Goal: Task Accomplishment & Management: Manage account settings

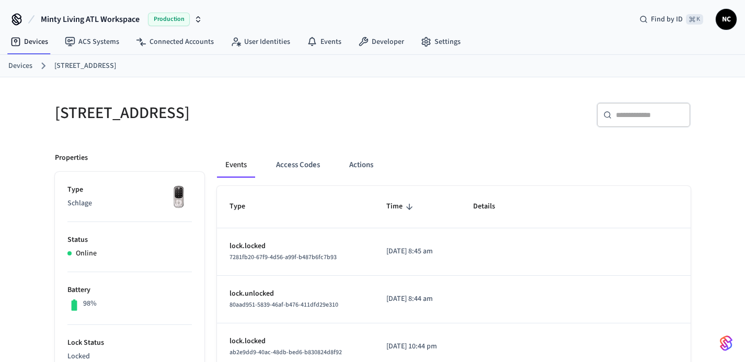
scroll to position [26, 0]
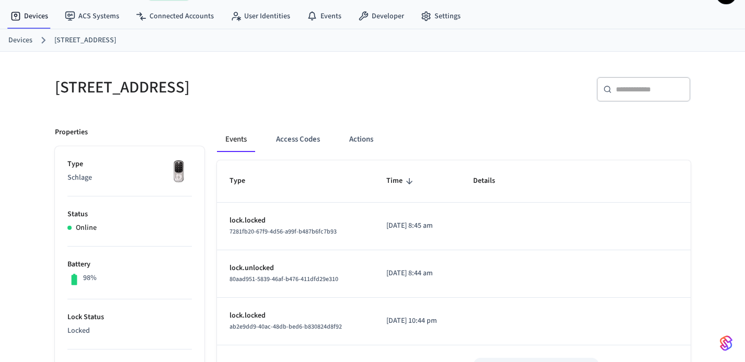
click at [9, 43] on link "Devices" at bounding box center [20, 40] width 24 height 11
click at [13, 43] on link "Devices" at bounding box center [20, 40] width 24 height 11
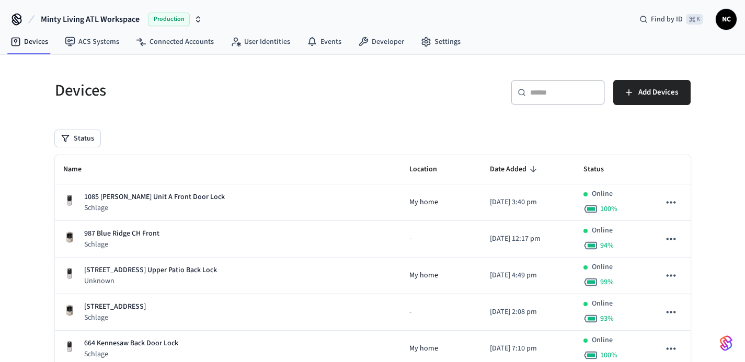
click at [585, 94] on input "text" at bounding box center [564, 92] width 68 height 10
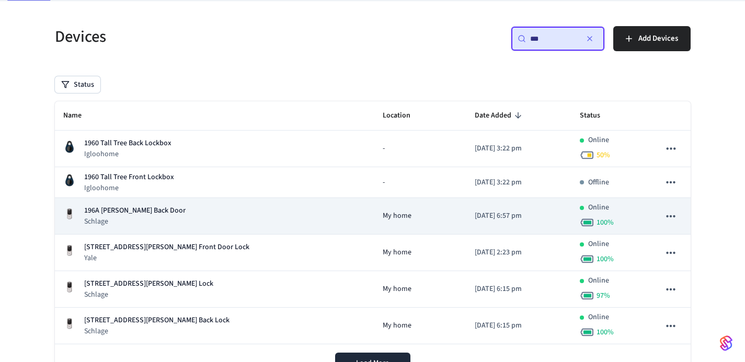
scroll to position [66, 0]
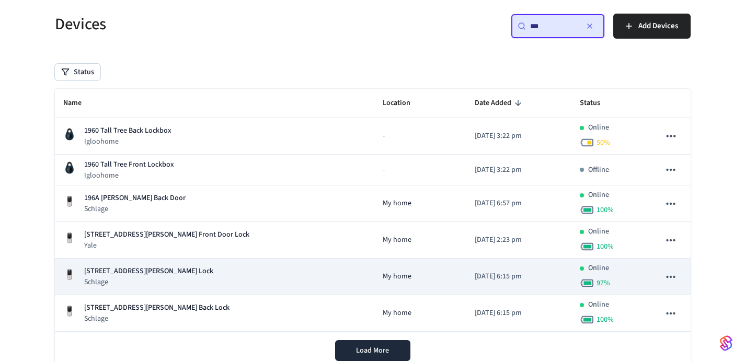
type input "***"
click at [211, 283] on div "196B [PERSON_NAME] St Front Lock Schlage" at bounding box center [214, 276] width 303 height 21
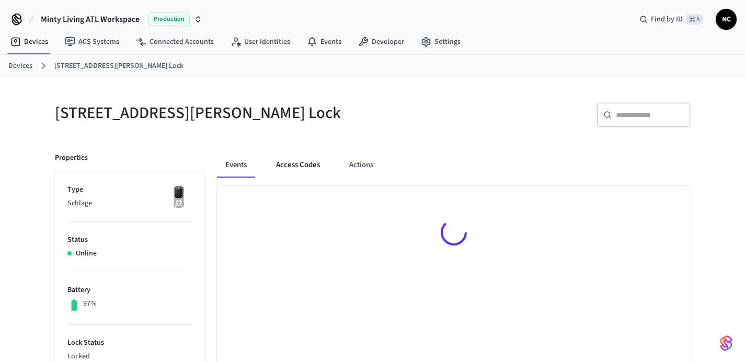
click at [287, 162] on button "Access Codes" at bounding box center [298, 165] width 61 height 25
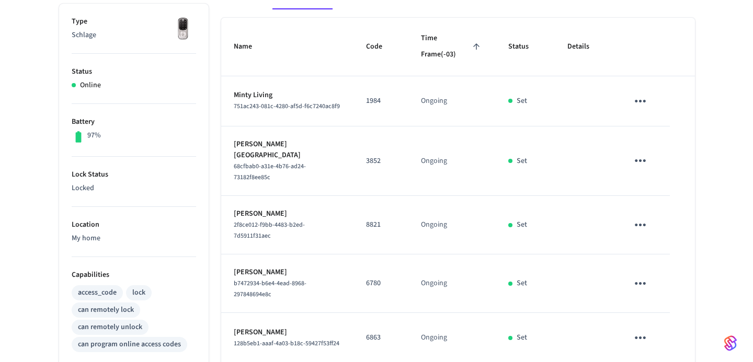
scroll to position [104, 0]
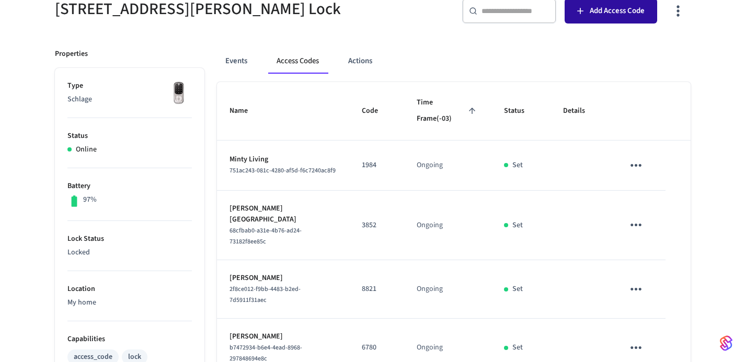
click at [600, 21] on button "Add Access Code" at bounding box center [611, 10] width 93 height 25
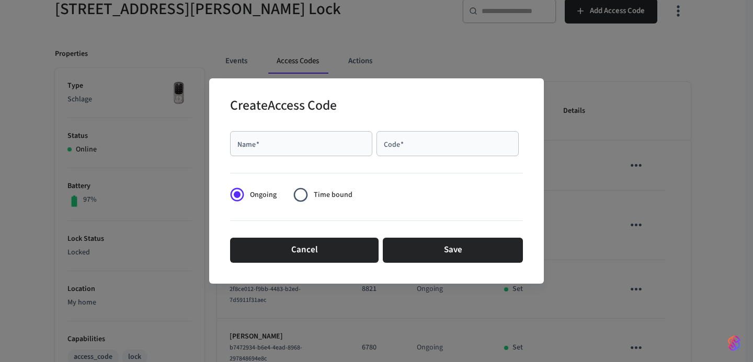
click at [341, 134] on div "Name   *" at bounding box center [301, 143] width 142 height 25
type input "**********"
click at [407, 149] on input "Code   *" at bounding box center [448, 144] width 130 height 10
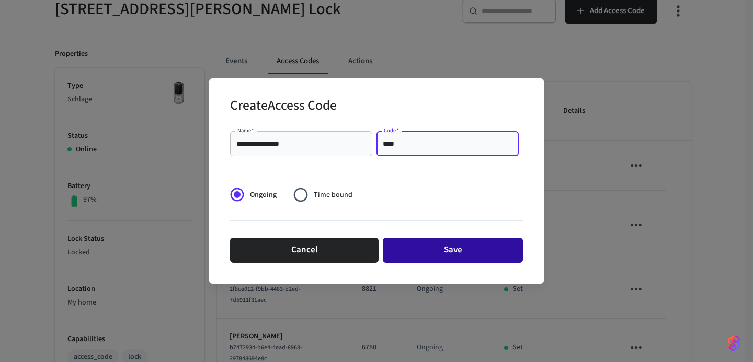
type input "****"
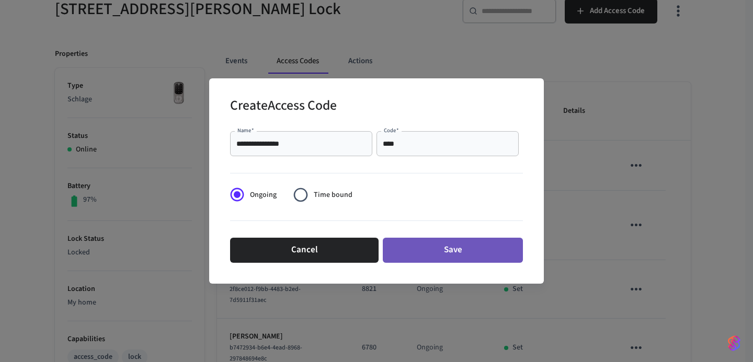
click at [475, 245] on button "Save" at bounding box center [453, 250] width 140 height 25
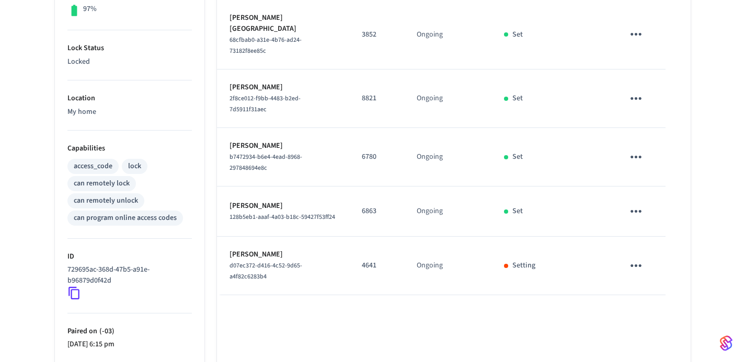
scroll to position [0, 0]
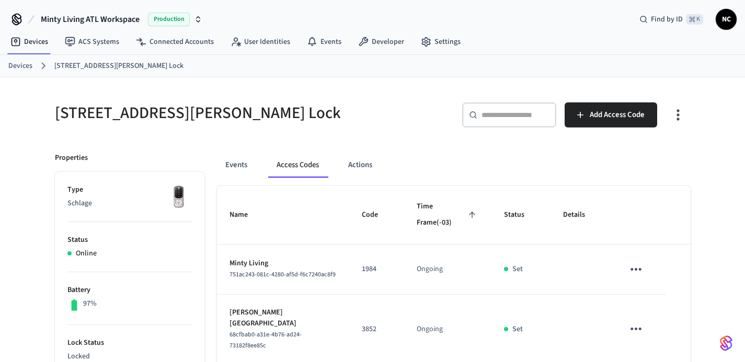
click at [25, 72] on ol "Devices [STREET_ADDRESS][PERSON_NAME] Lock" at bounding box center [376, 66] width 737 height 14
click at [25, 71] on ol "Devices [STREET_ADDRESS][PERSON_NAME] Lock" at bounding box center [376, 66] width 737 height 14
click at [25, 68] on link "Devices" at bounding box center [20, 66] width 24 height 11
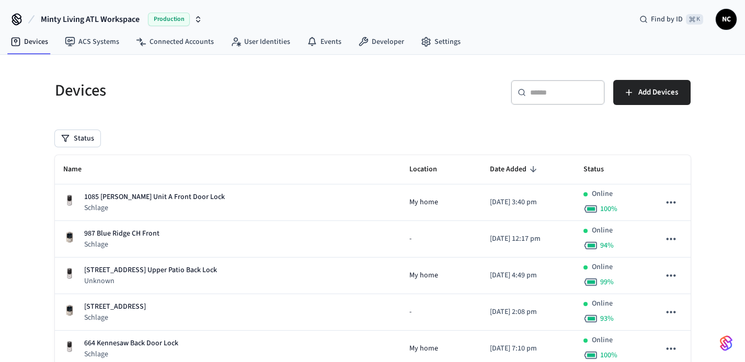
click at [549, 103] on div "​ ​" at bounding box center [558, 92] width 94 height 25
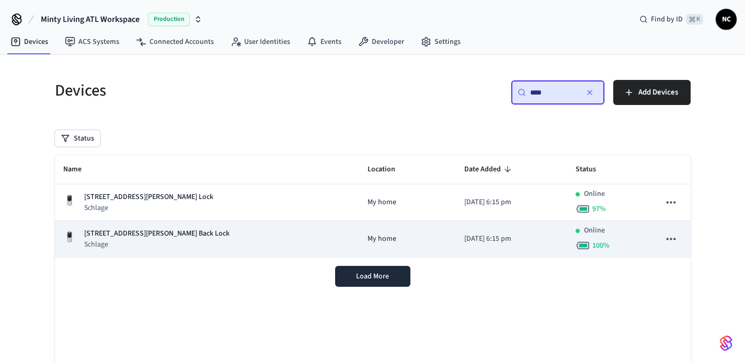
type input "****"
click at [218, 249] on div "196B [PERSON_NAME] St Back Lock Schlage" at bounding box center [207, 239] width 288 height 21
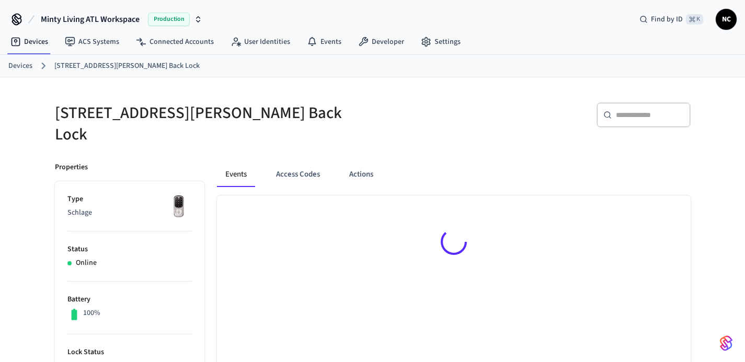
click at [289, 162] on button "Access Codes" at bounding box center [298, 174] width 61 height 25
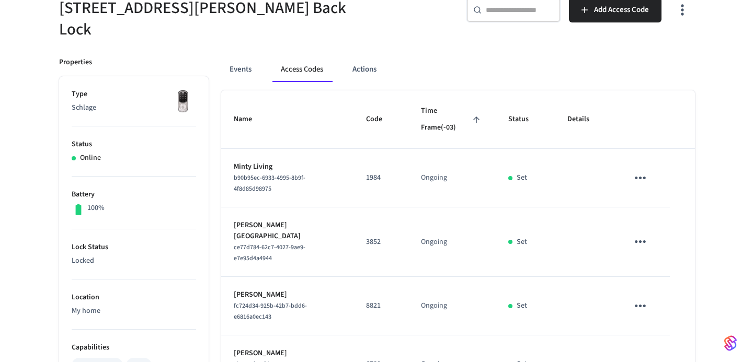
scroll to position [103, 0]
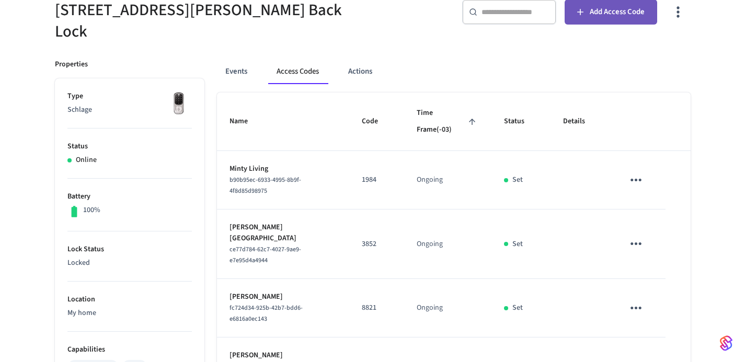
click at [601, 13] on span "Add Access Code" at bounding box center [617, 12] width 55 height 14
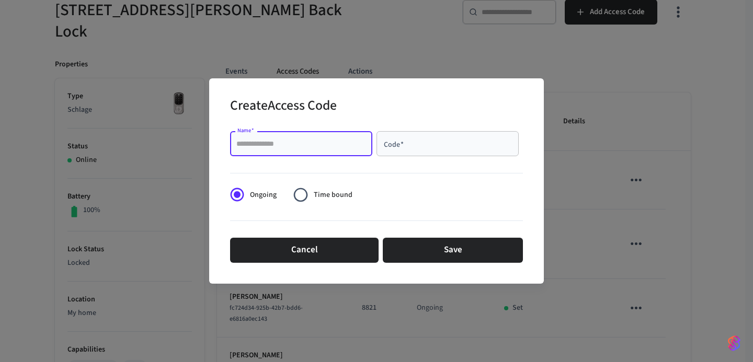
click at [344, 145] on input "Name   *" at bounding box center [301, 144] width 130 height 10
type input "**********"
click at [423, 143] on input "Code   *" at bounding box center [448, 144] width 130 height 10
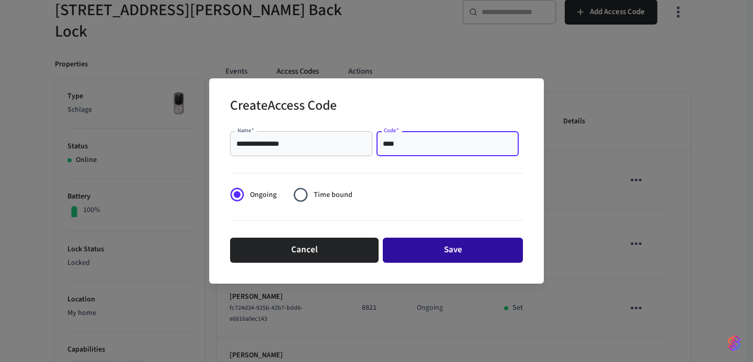
type input "****"
click at [402, 248] on button "Save" at bounding box center [453, 250] width 140 height 25
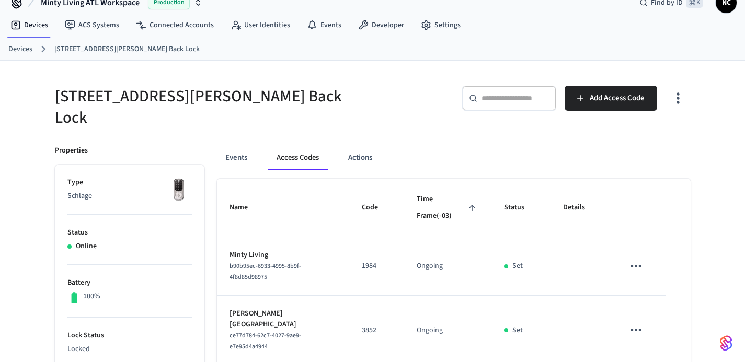
scroll to position [0, 0]
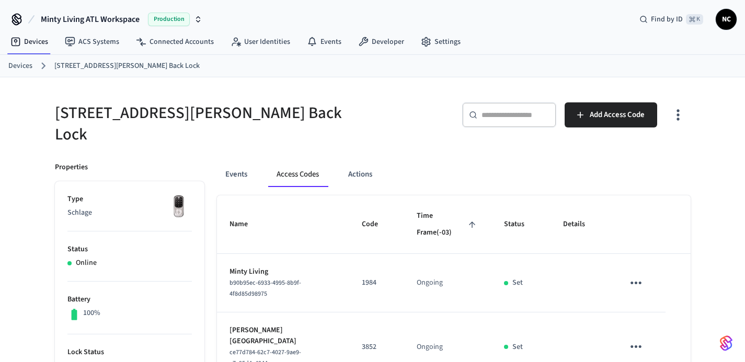
click at [21, 60] on ol "Devices [STREET_ADDRESS][PERSON_NAME] Back Lock" at bounding box center [376, 66] width 737 height 14
click at [21, 66] on link "Devices" at bounding box center [20, 66] width 24 height 11
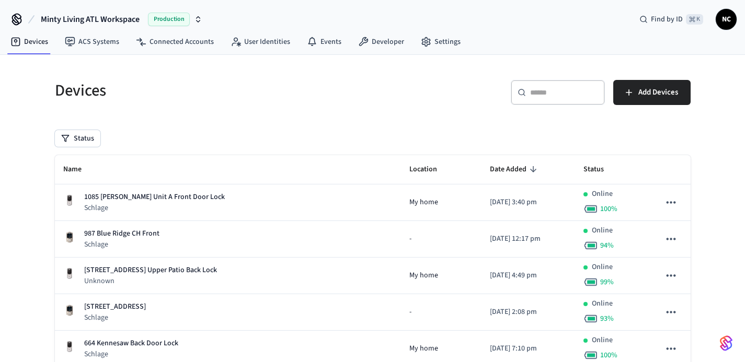
click at [570, 92] on input "text" at bounding box center [564, 92] width 68 height 10
click at [560, 93] on input "text" at bounding box center [564, 92] width 68 height 10
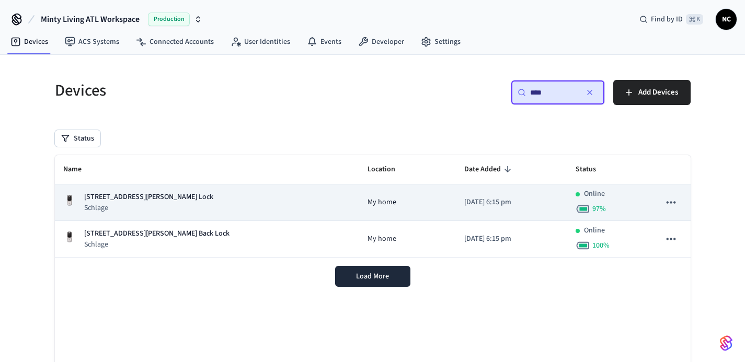
type input "****"
click at [359, 200] on td "My home" at bounding box center [407, 203] width 97 height 37
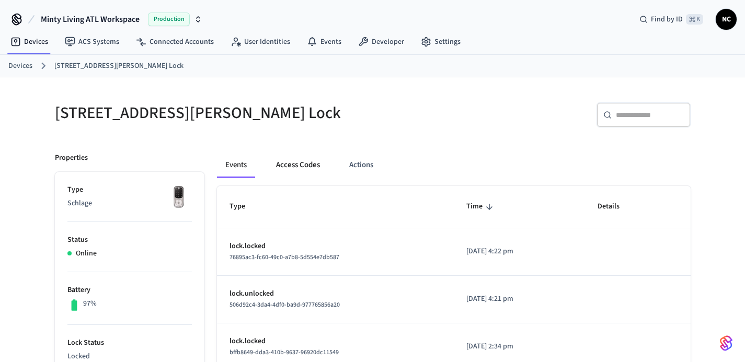
click at [306, 166] on button "Access Codes" at bounding box center [298, 165] width 61 height 25
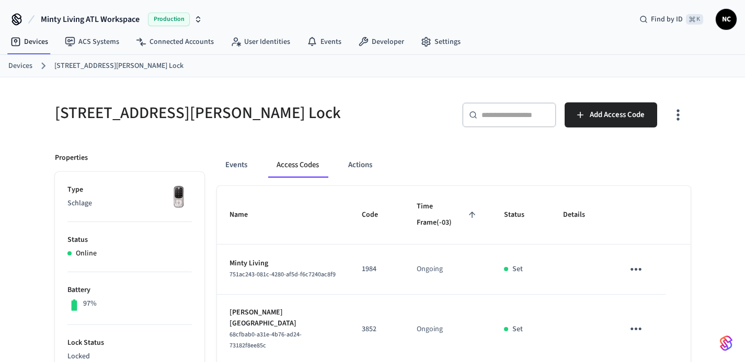
scroll to position [396, 0]
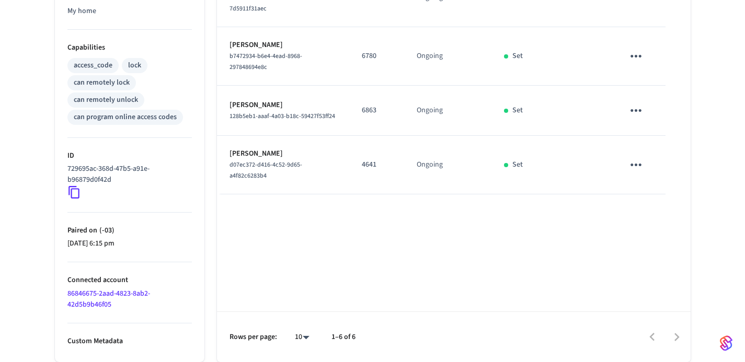
click at [357, 156] on td "4641" at bounding box center [376, 165] width 55 height 59
